Goal: Task Accomplishment & Management: Use online tool/utility

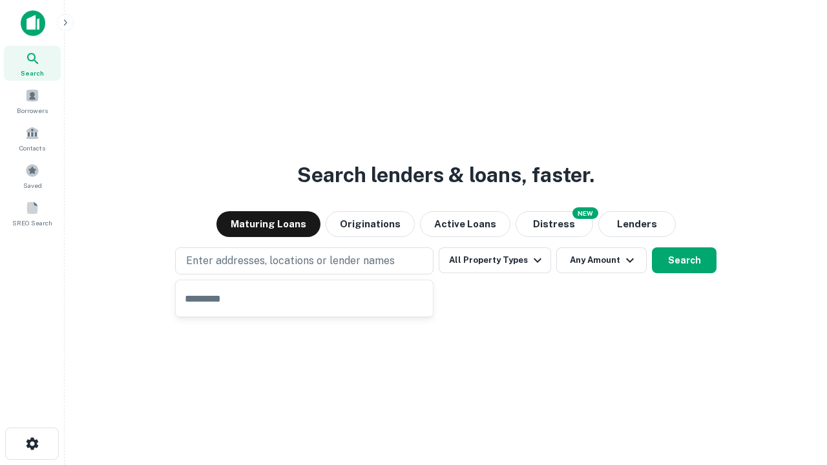
type input "**********"
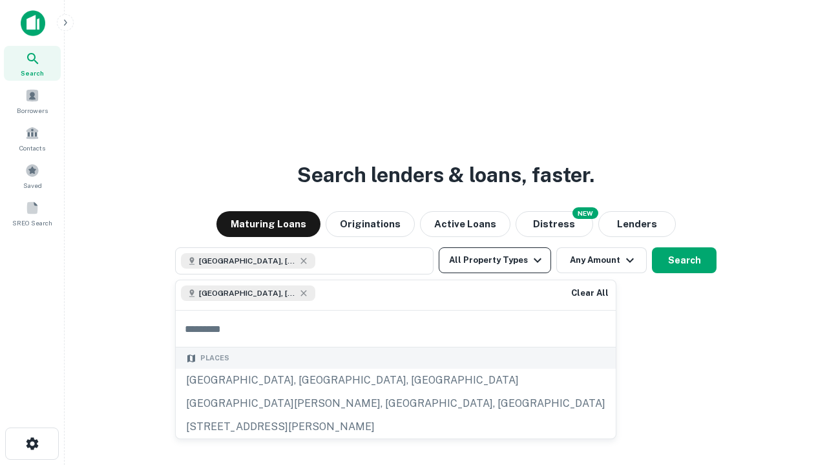
click at [495, 260] on button "All Property Types" at bounding box center [495, 261] width 112 height 26
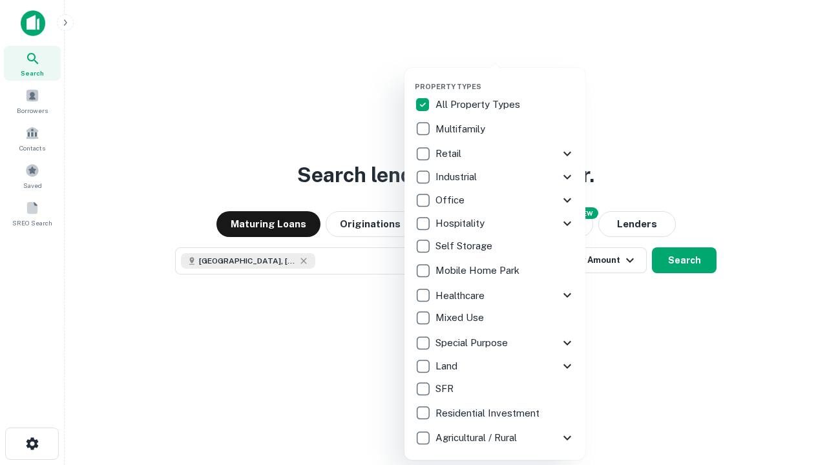
click at [505, 78] on button "button" at bounding box center [505, 78] width 181 height 1
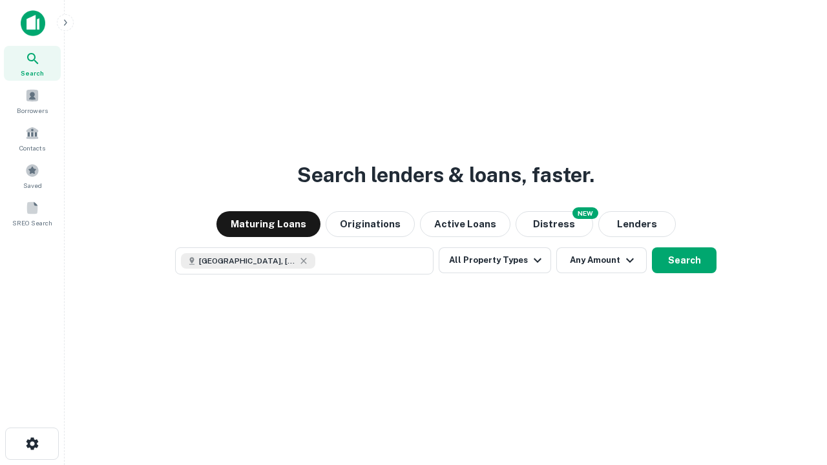
scroll to position [21, 0]
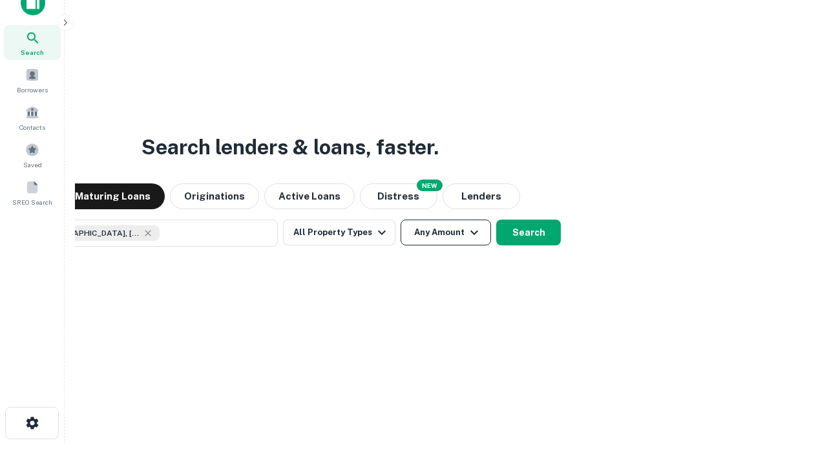
click at [401, 220] on button "Any Amount" at bounding box center [446, 233] width 90 height 26
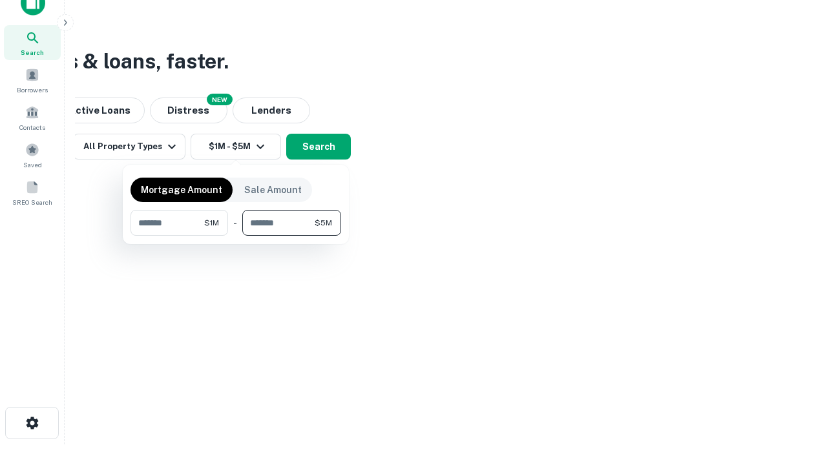
type input "*******"
click at [236, 236] on button "button" at bounding box center [236, 236] width 211 height 1
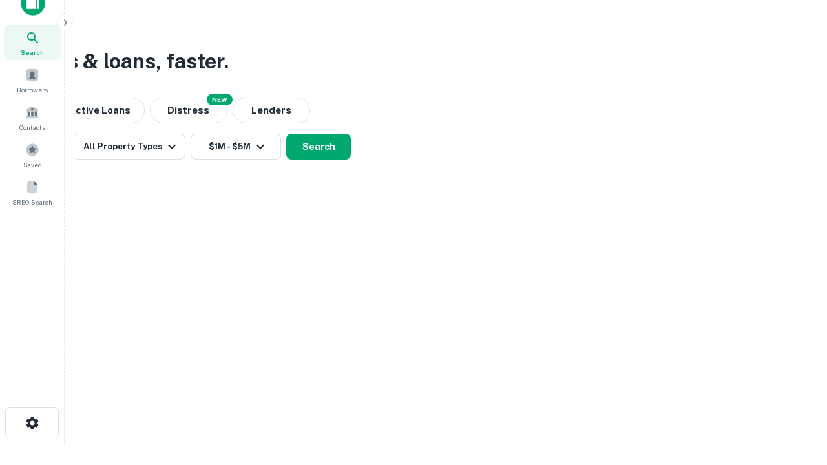
scroll to position [21, 0]
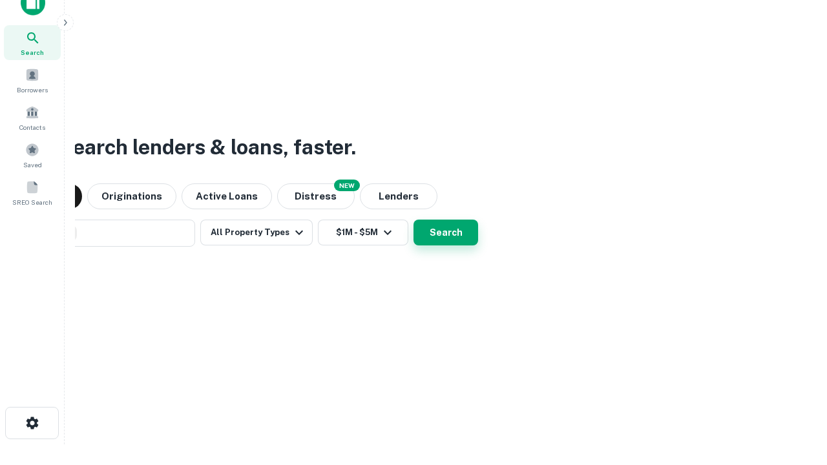
click at [414, 220] on button "Search" at bounding box center [446, 233] width 65 height 26
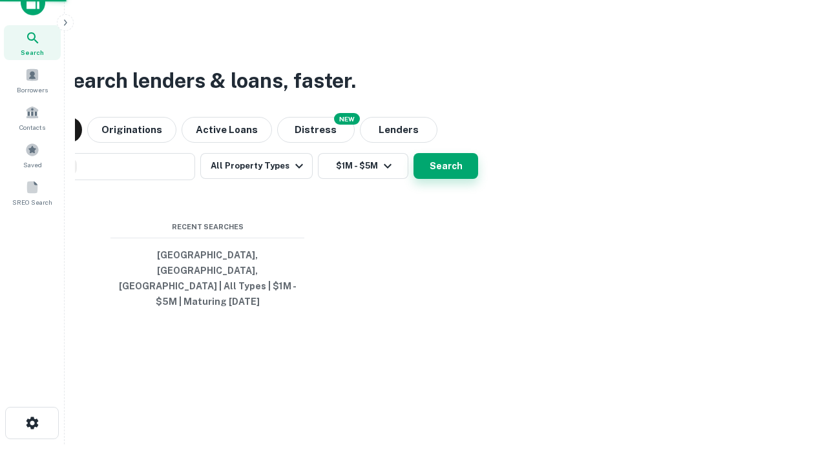
scroll to position [42, 366]
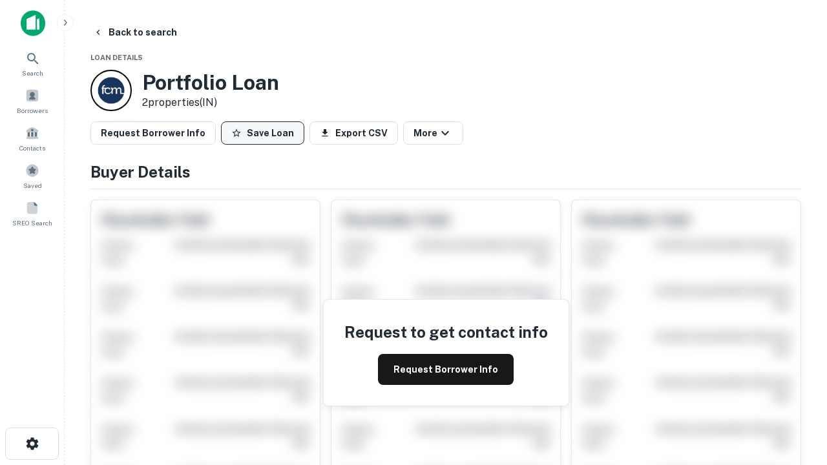
click at [262, 133] on button "Save Loan" at bounding box center [262, 133] width 83 height 23
click at [266, 133] on button "Loan Saved" at bounding box center [265, 133] width 89 height 23
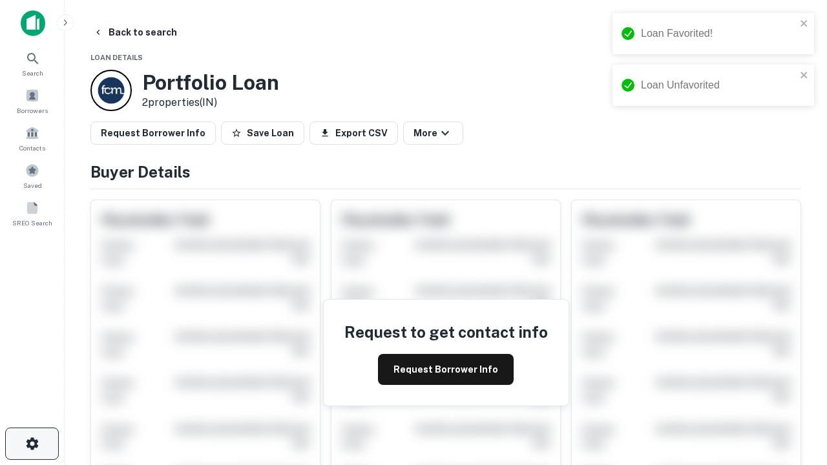
click at [32, 444] on icon "button" at bounding box center [33, 444] width 16 height 16
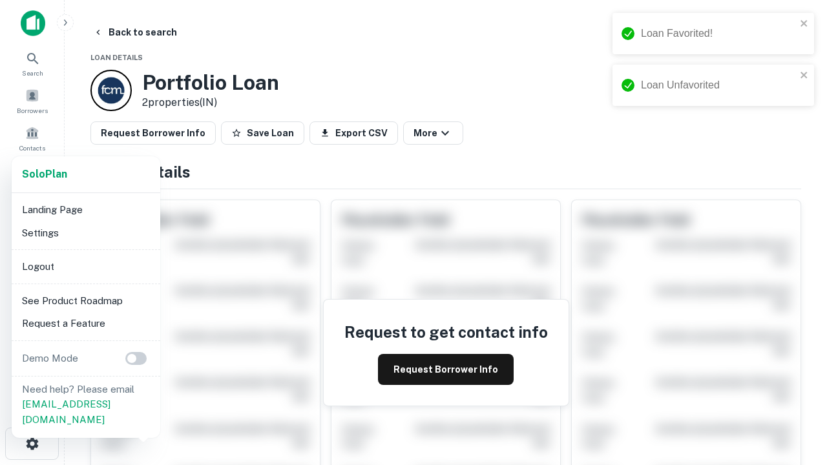
click at [85, 266] on li "Logout" at bounding box center [86, 266] width 138 height 23
